Goal: Task Accomplishment & Management: Use online tool/utility

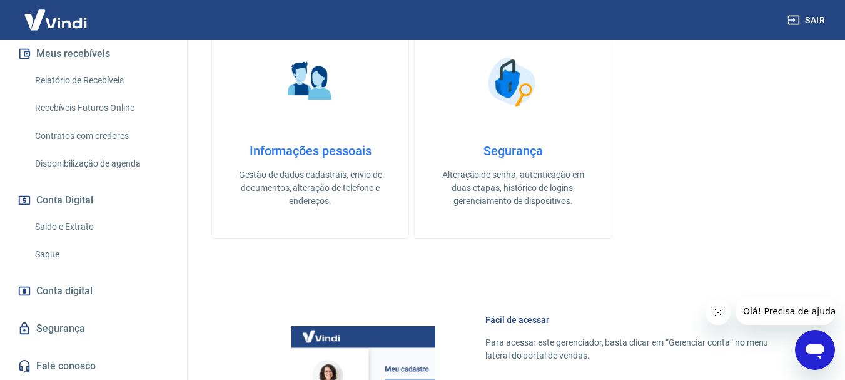
scroll to position [313, 0]
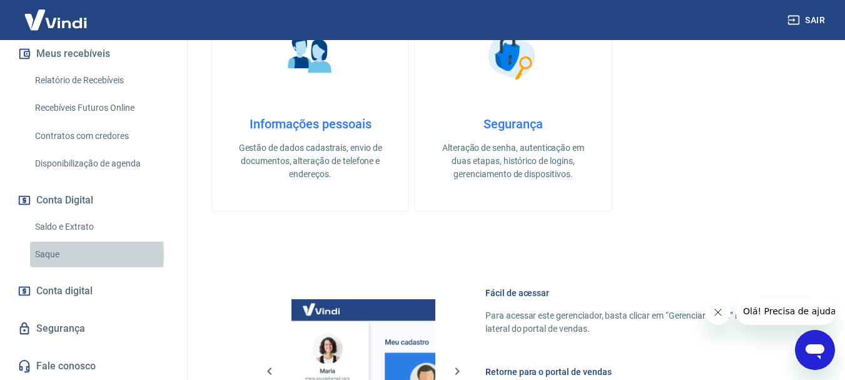
click at [41, 254] on link "Saque" at bounding box center [101, 254] width 142 height 26
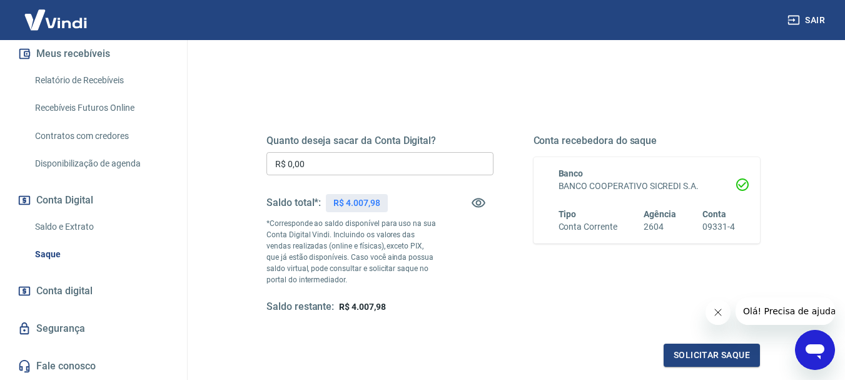
scroll to position [125, 0]
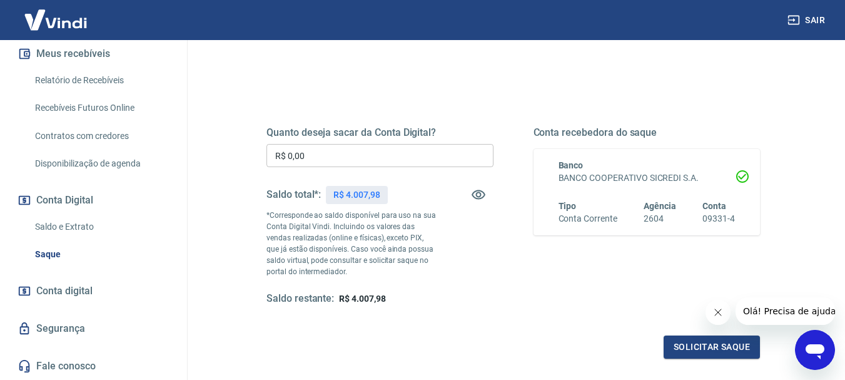
click at [316, 158] on input "R$ 0,00" at bounding box center [379, 155] width 227 height 23
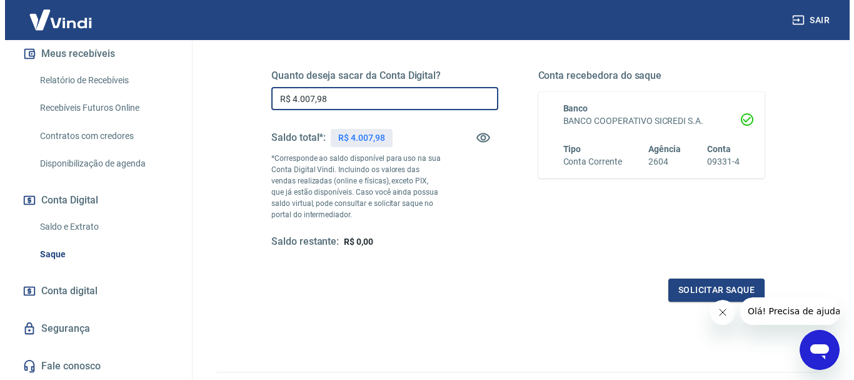
scroll to position [250, 0]
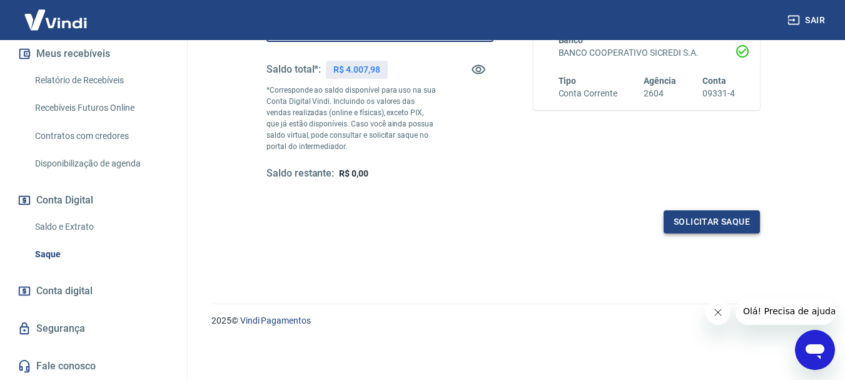
type input "R$ 4.007,98"
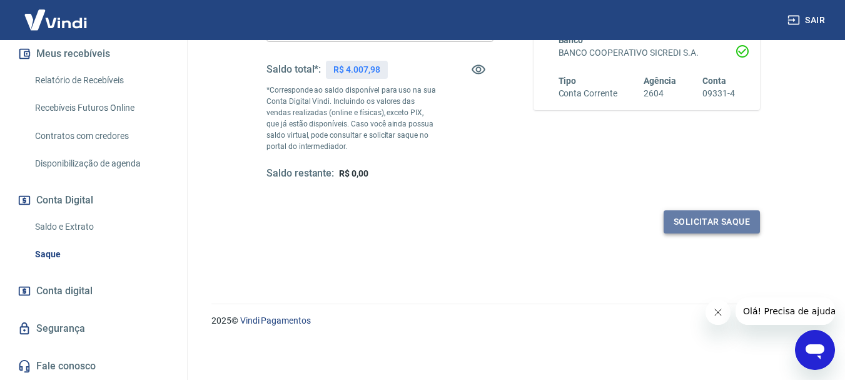
click at [696, 219] on button "Solicitar saque" at bounding box center [711, 221] width 96 height 23
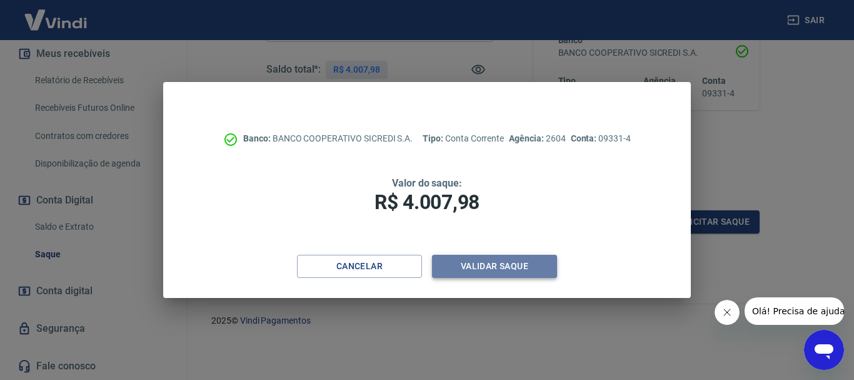
click at [529, 266] on button "Validar saque" at bounding box center [494, 265] width 125 height 23
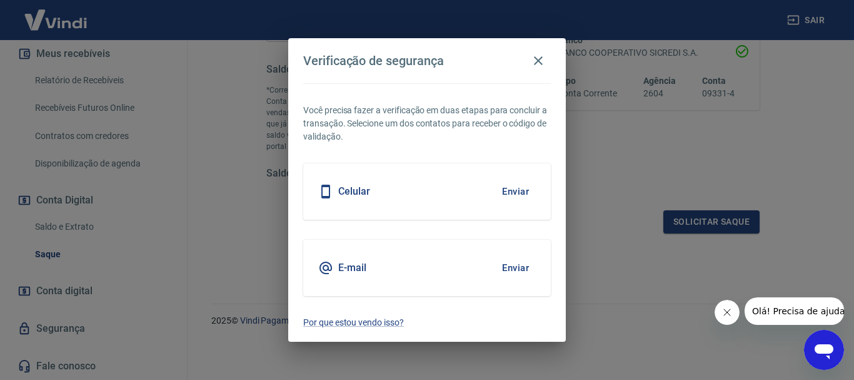
click at [521, 193] on button "Enviar" at bounding box center [515, 191] width 41 height 26
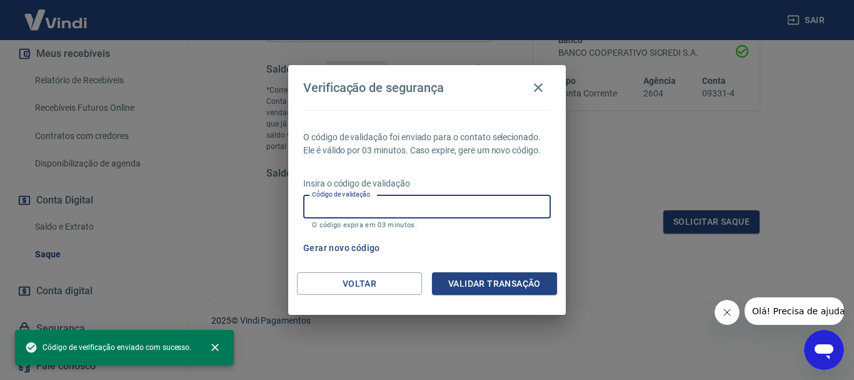
click at [401, 210] on input "Código de validação" at bounding box center [427, 206] width 248 height 23
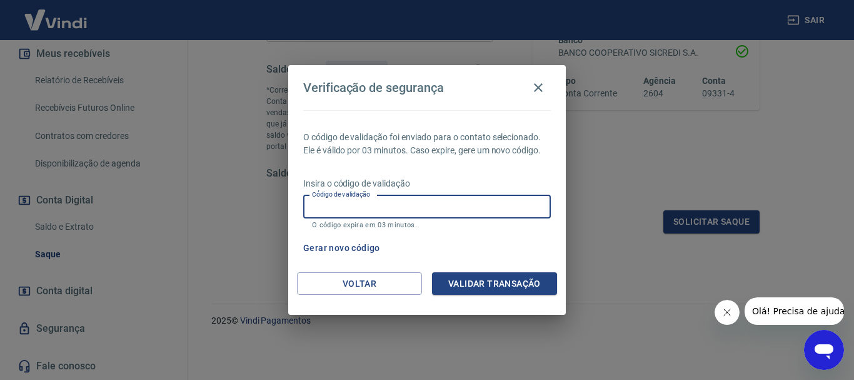
click at [520, 243] on div "Gerar novo código" at bounding box center [424, 247] width 253 height 23
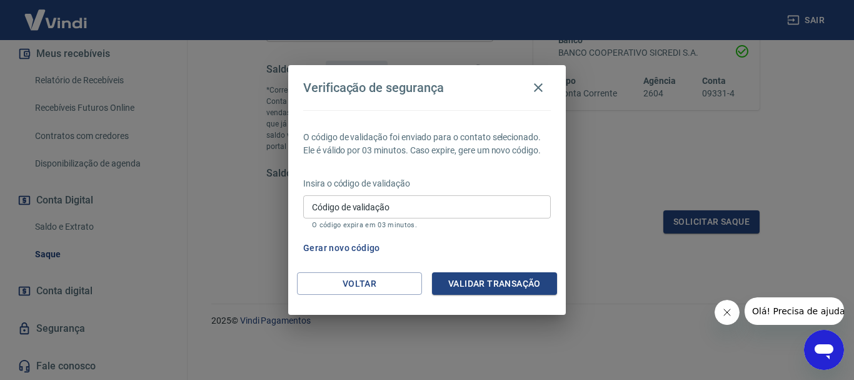
click at [491, 204] on input "Código de validação" at bounding box center [427, 206] width 248 height 23
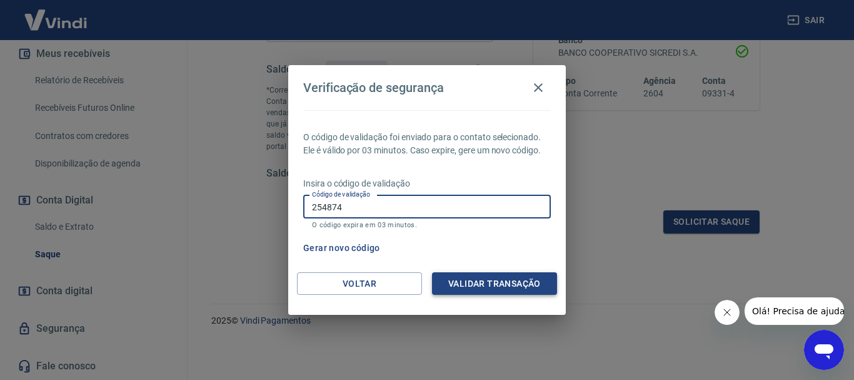
type input "254874"
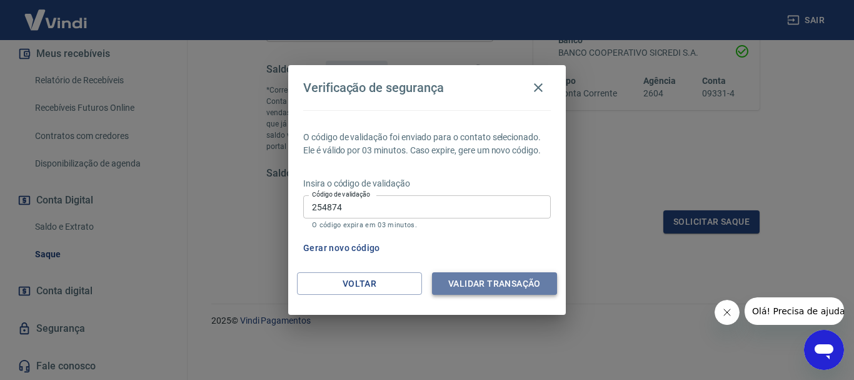
click at [492, 282] on button "Validar transação" at bounding box center [494, 283] width 125 height 23
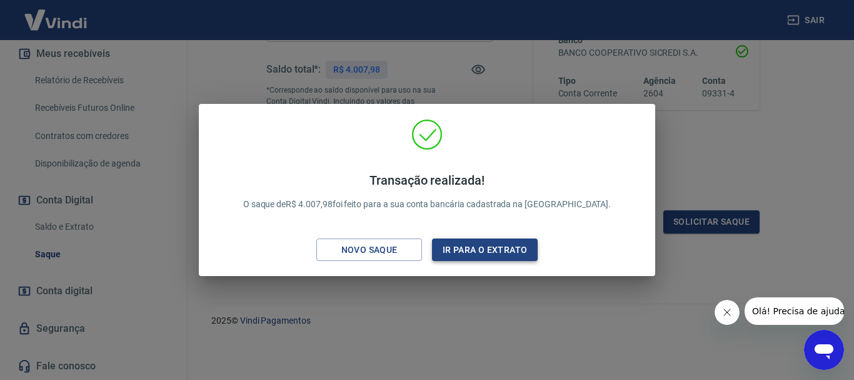
click at [486, 250] on button "Ir para o extrato" at bounding box center [485, 249] width 106 height 23
